Goal: Task Accomplishment & Management: Complete application form

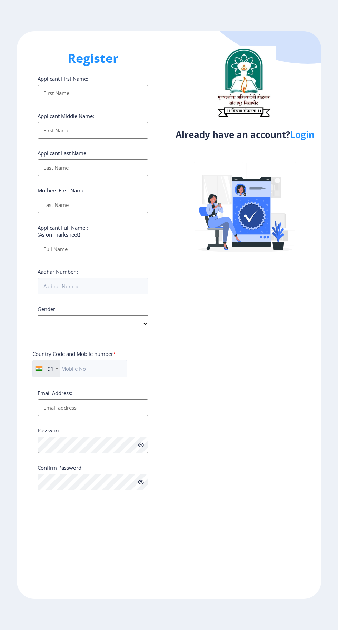
select select
click at [303, 140] on link "Login" at bounding box center [302, 134] width 24 height 12
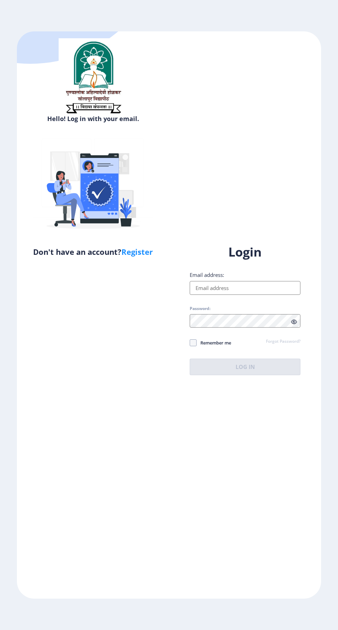
click at [224, 295] on input "Email address:" at bounding box center [245, 288] width 111 height 14
type input "[EMAIL_ADDRESS][DOMAIN_NAME]"
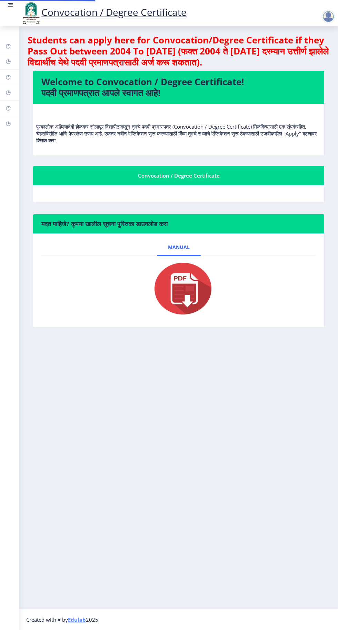
click at [297, 365] on nb-layout-column "Students can apply here for Convocation/Degree Certificate if they Pass Out bet…" at bounding box center [178, 317] width 319 height 583
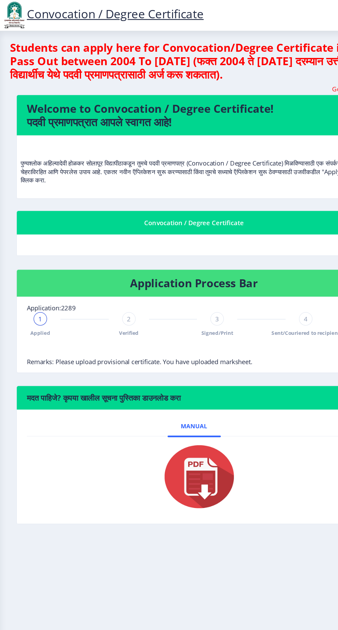
click at [198, 185] on div "Convocation / Degree Certificate" at bounding box center [178, 184] width 275 height 8
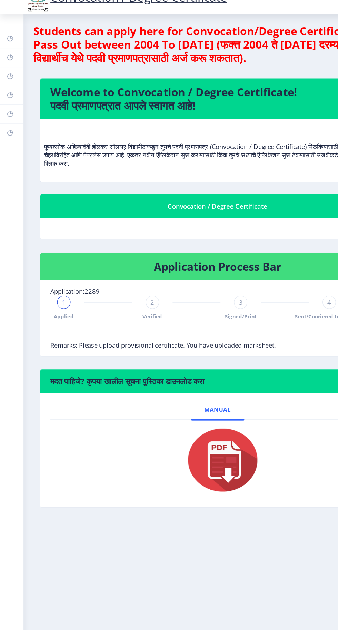
scroll to position [8, 0]
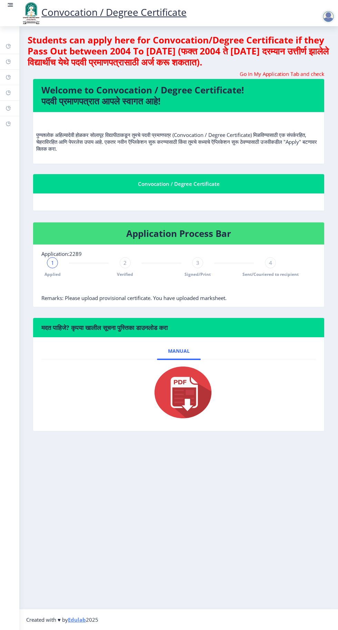
click at [338, 16] on div at bounding box center [329, 17] width 17 height 14
click at [197, 228] on h4 "Application Process Bar" at bounding box center [178, 233] width 275 height 11
click at [189, 180] on div "Convocation / Degree Certificate" at bounding box center [178, 184] width 275 height 8
click at [8, 5] on circle at bounding box center [8, 4] width 1 height 1
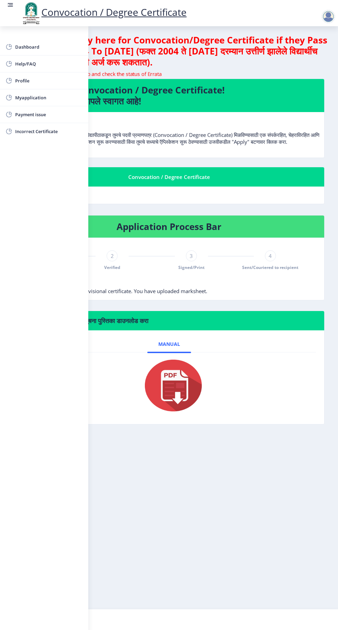
click at [42, 99] on span "Myapplication" at bounding box center [49, 97] width 68 height 8
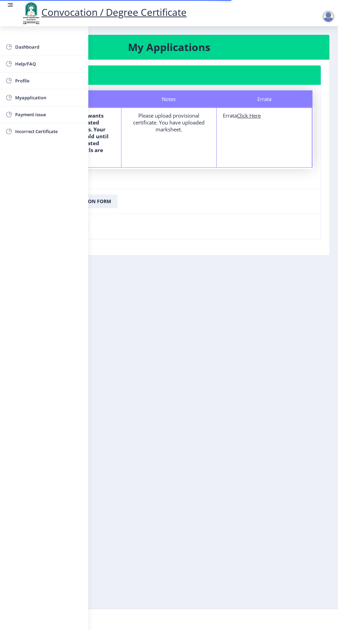
click at [47, 131] on span "Incorrect Certificate" at bounding box center [49, 131] width 68 height 8
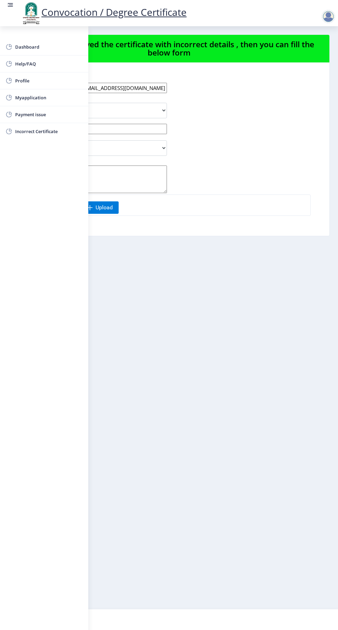
scroll to position [0, 0]
click at [234, 146] on div "Incorrect Course Name Incorrect Name/ Fathers Name Others" at bounding box center [144, 148] width 254 height 16
click at [67, 259] on div "Dashboard Help/FAQ Profile Myapplication Payment issue Incorrect Certificate" at bounding box center [44, 328] width 88 height 604
click at [9, 17] on link at bounding box center [10, 12] width 7 height 23
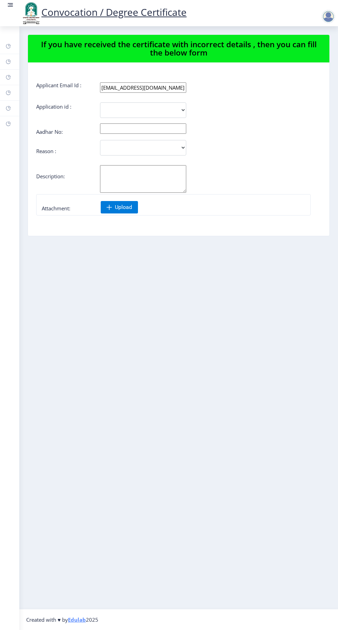
scroll to position [0, 0]
click at [338, 427] on nb-layout-column "If you have received the certificate with incorrect details , then you can fill…" at bounding box center [178, 317] width 319 height 583
click at [11, 5] on rect at bounding box center [11, 4] width 4 height 1
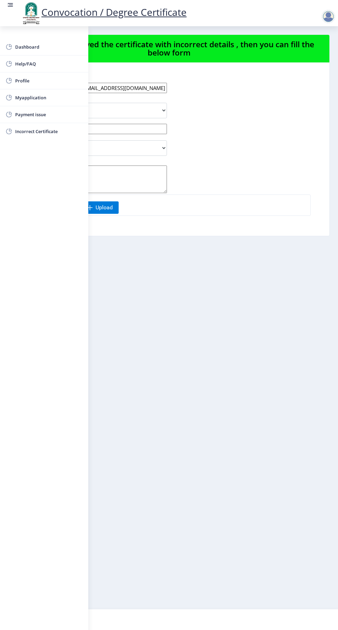
click at [46, 97] on span "Myapplication" at bounding box center [49, 97] width 68 height 8
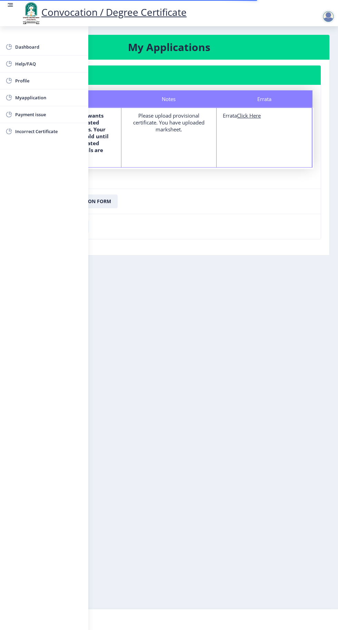
click at [251, 112] on u "Click Here" at bounding box center [249, 115] width 24 height 7
select select
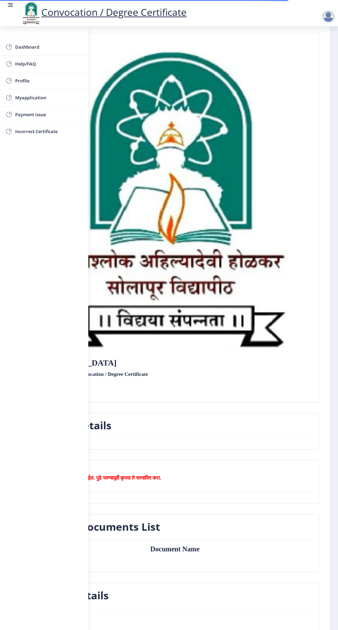
scroll to position [34, 0]
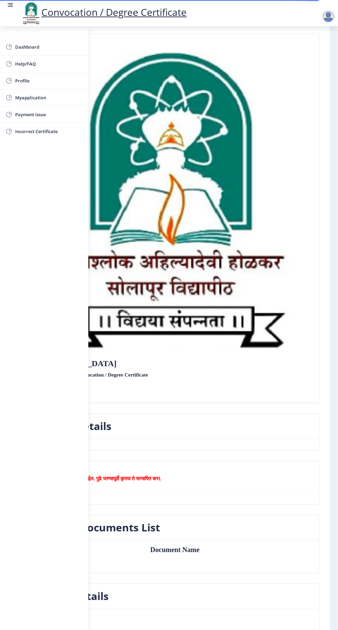
click at [8, 5] on circle at bounding box center [8, 4] width 1 height 1
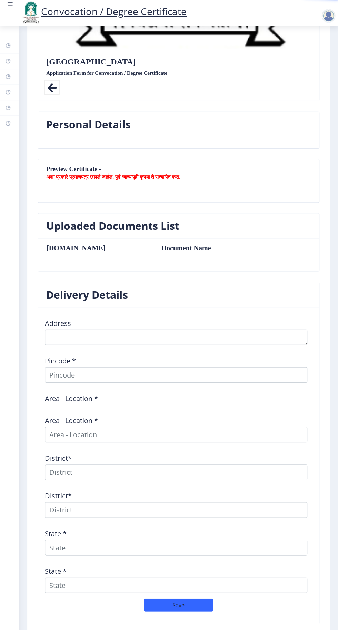
scroll to position [0, 0]
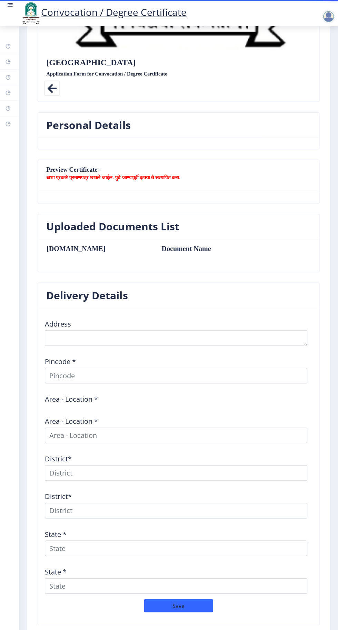
click at [58, 630] on button "Previous ‍" at bounding box center [55, 641] width 34 height 13
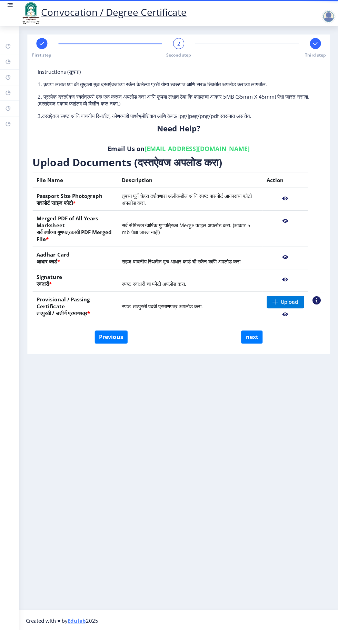
click at [285, 198] on nb-action at bounding box center [285, 198] width 37 height 12
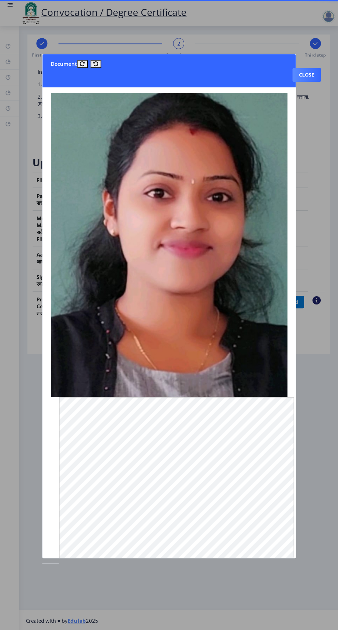
click at [300, 463] on div at bounding box center [169, 315] width 338 height 630
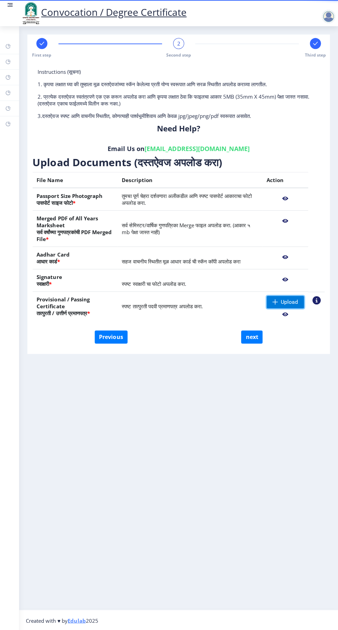
click at [280, 301] on span "Upload" at bounding box center [285, 302] width 37 height 12
click at [290, 315] on nb-action at bounding box center [285, 314] width 37 height 12
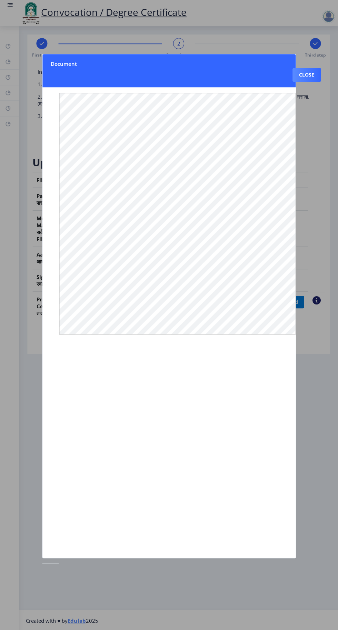
click at [318, 356] on div at bounding box center [169, 315] width 338 height 630
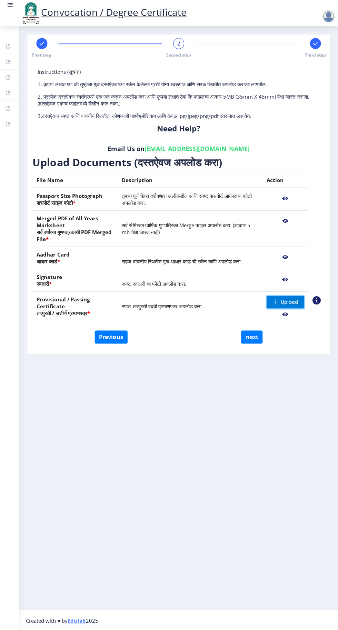
click at [281, 300] on span "Upload" at bounding box center [289, 301] width 17 height 7
click at [275, 301] on span at bounding box center [276, 302] width 6 height 6
click at [317, 299] on nb-action at bounding box center [316, 300] width 8 height 8
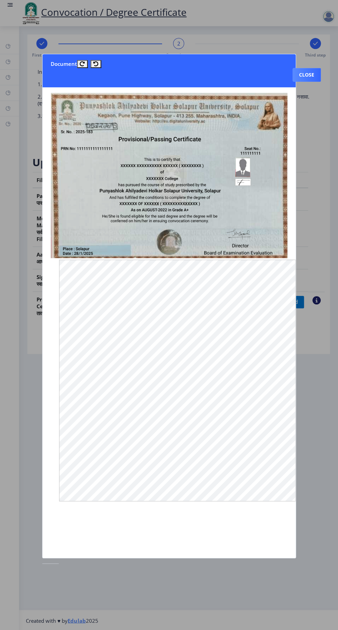
click at [310, 68] on button "Close" at bounding box center [307, 75] width 28 height 14
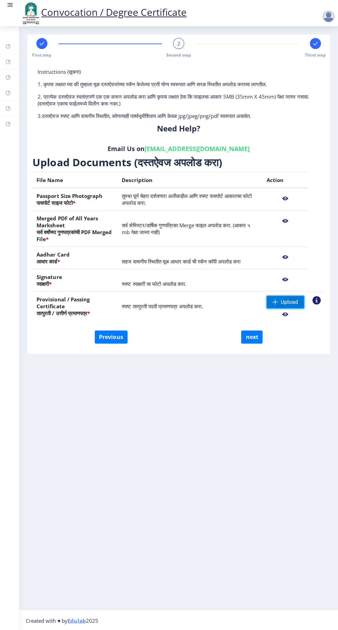
click at [284, 299] on span "Upload" at bounding box center [289, 301] width 17 height 7
click at [290, 312] on nb-action at bounding box center [285, 314] width 37 height 12
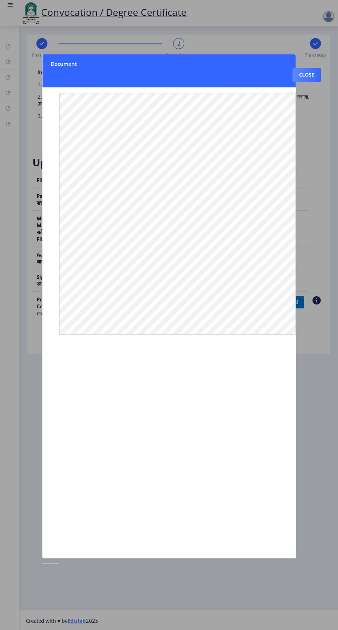
click at [315, 208] on div at bounding box center [169, 315] width 338 height 630
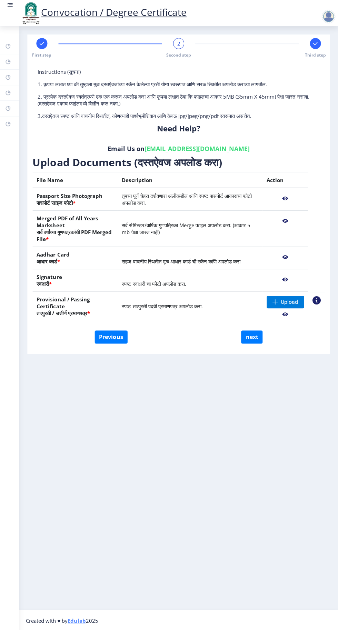
click at [299, 260] on nb-action at bounding box center [285, 257] width 37 height 12
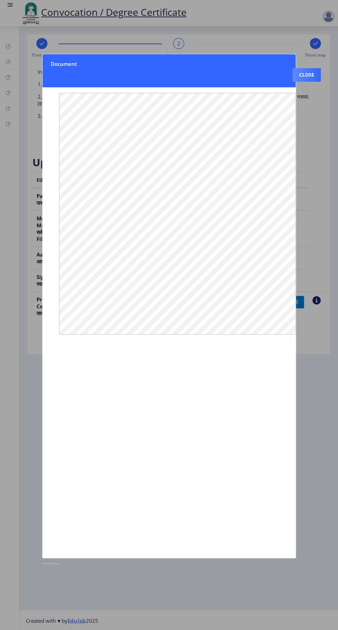
click at [273, 54] on nb-card-header "Document Close" at bounding box center [169, 70] width 253 height 33
click at [322, 236] on div at bounding box center [169, 315] width 338 height 630
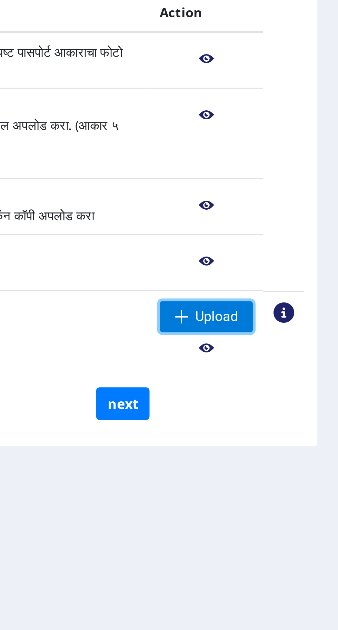
click at [277, 303] on span at bounding box center [276, 302] width 6 height 6
click at [278, 299] on span at bounding box center [276, 302] width 6 height 6
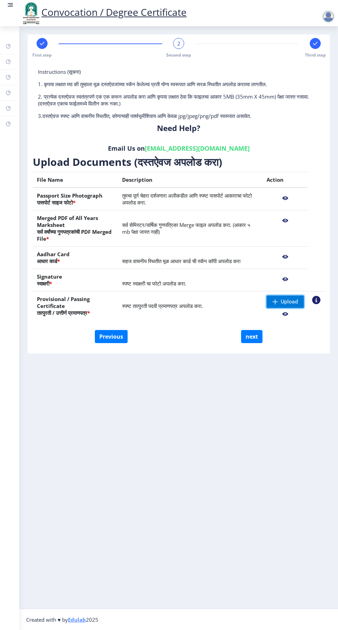
click at [275, 301] on span at bounding box center [276, 302] width 6 height 6
click at [279, 302] on span "Upload" at bounding box center [285, 302] width 37 height 12
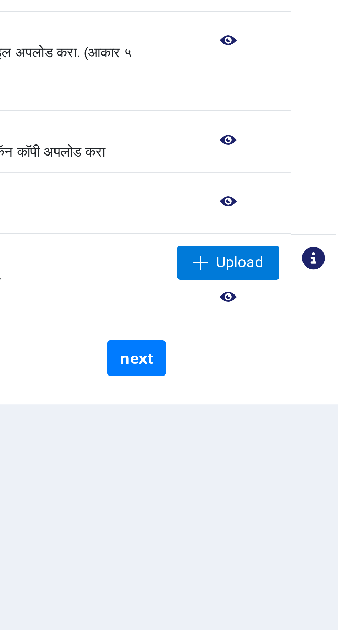
click at [285, 315] on nb-action at bounding box center [285, 314] width 37 height 12
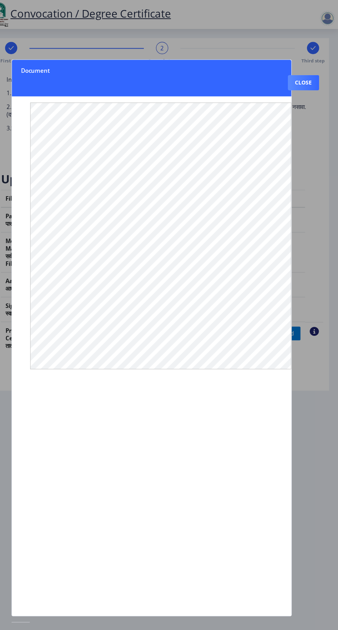
scroll to position [4, 0]
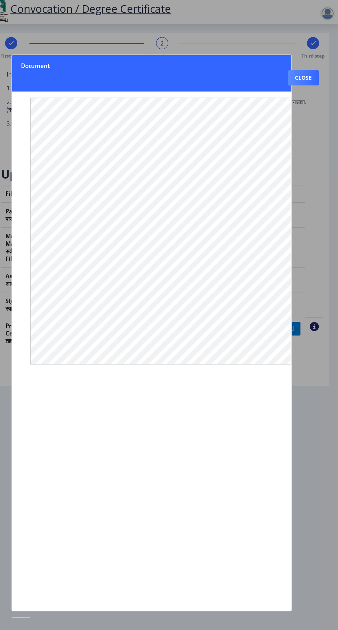
click at [314, 68] on button "Close" at bounding box center [307, 75] width 28 height 14
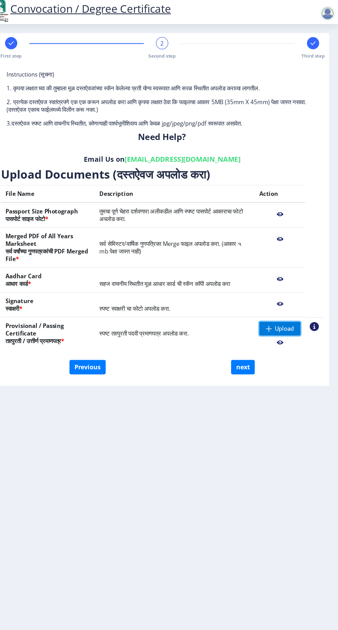
click at [285, 296] on span "Upload" at bounding box center [285, 302] width 37 height 12
click at [289, 298] on span "Upload" at bounding box center [289, 301] width 17 height 7
click at [334, 290] on nb-layout-column "First step 2 Second step Third step Instructions (सूचना) 1. कृपया लक्षात घ्या क…" at bounding box center [178, 317] width 319 height 583
click at [113, 330] on button "Previous" at bounding box center [111, 336] width 33 height 13
select select "Regular"
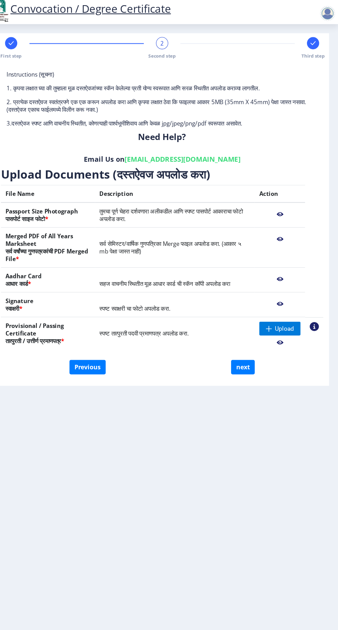
select select "2012"
select select "May"
select select "FIRST CLASS"
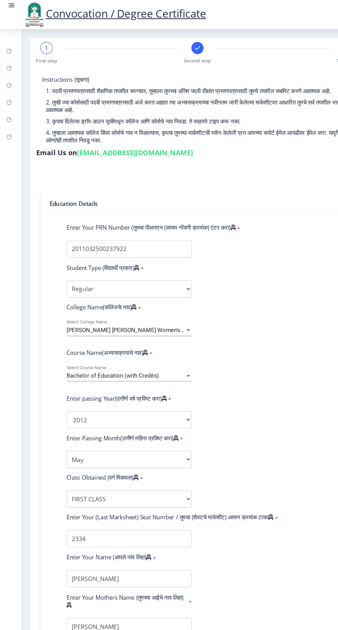
click at [176, 40] on rect at bounding box center [178, 43] width 7 height 7
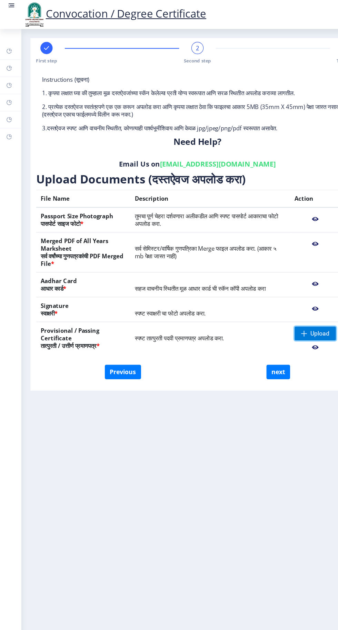
click at [275, 299] on span at bounding box center [276, 302] width 6 height 6
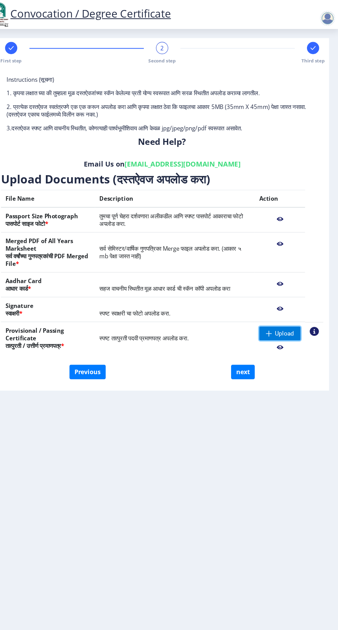
click at [293, 298] on span "Upload" at bounding box center [289, 301] width 17 height 7
click at [285, 298] on span "Upload" at bounding box center [289, 301] width 17 height 7
click at [293, 298] on span "Upload" at bounding box center [289, 301] width 17 height 7
click at [288, 312] on nb-action at bounding box center [285, 314] width 37 height 12
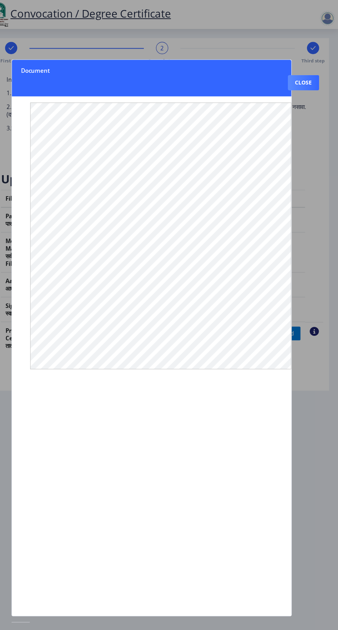
click at [309, 68] on button "Close" at bounding box center [307, 75] width 28 height 14
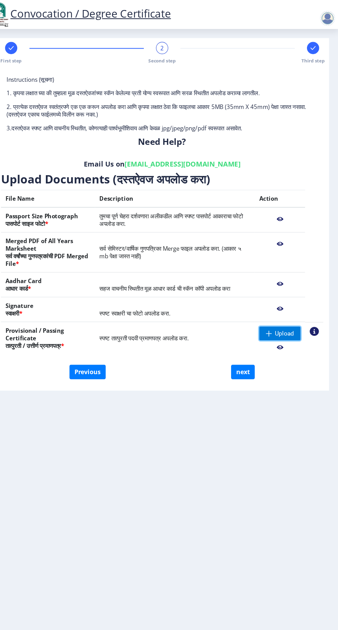
click at [294, 298] on span "Upload" at bounding box center [289, 301] width 17 height 7
click at [255, 334] on button "next" at bounding box center [251, 336] width 21 height 13
select select
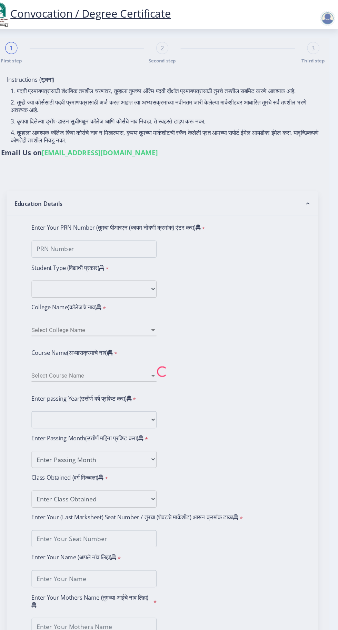
select select
type input "[PERSON_NAME]"
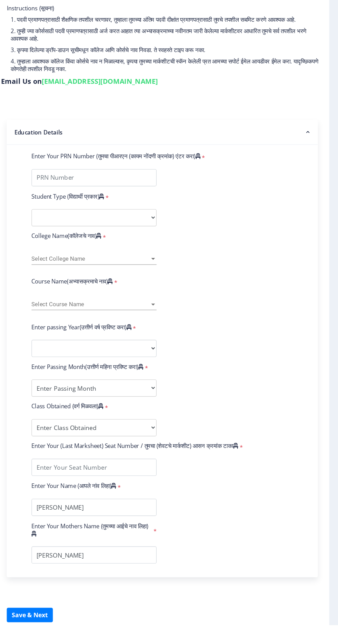
scroll to position [4, 0]
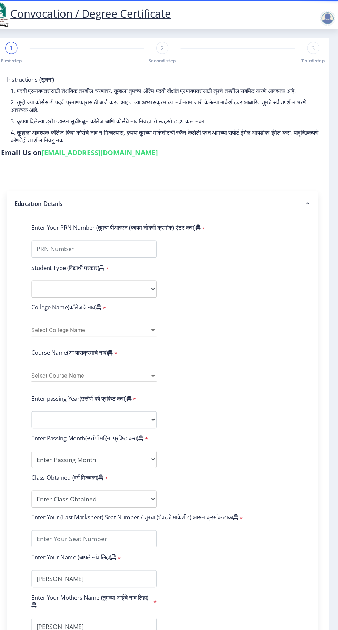
click at [332, 24] on div at bounding box center [330, 12] width 30 height 23
click at [327, 24] on div at bounding box center [330, 12] width 30 height 23
click at [181, 53] on span "Second step" at bounding box center [178, 55] width 25 height 6
select select
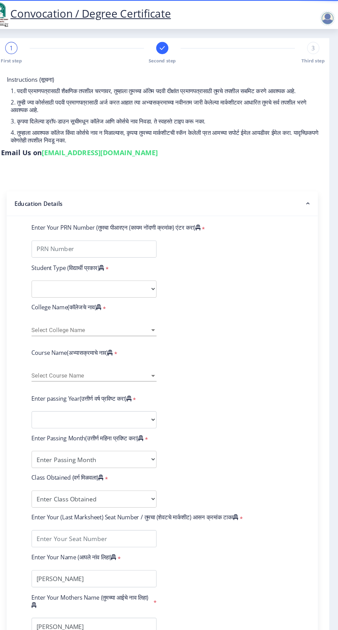
click at [180, 44] on div "Second step" at bounding box center [178, 48] width 11 height 20
select select
click at [42, 40] on span "1" at bounding box center [42, 43] width 3 height 7
click at [337, 17] on div at bounding box center [329, 17] width 17 height 14
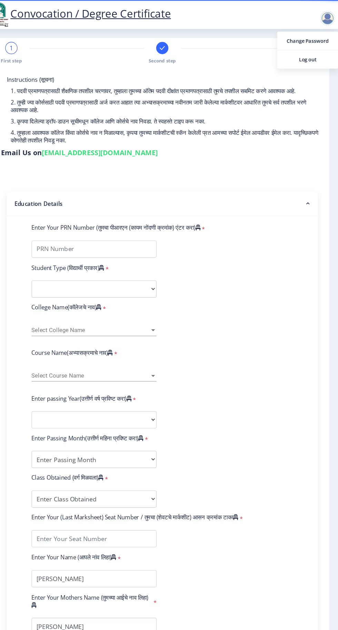
click at [319, 55] on span "Log out" at bounding box center [310, 54] width 44 height 8
